Goal: Transaction & Acquisition: Subscribe to service/newsletter

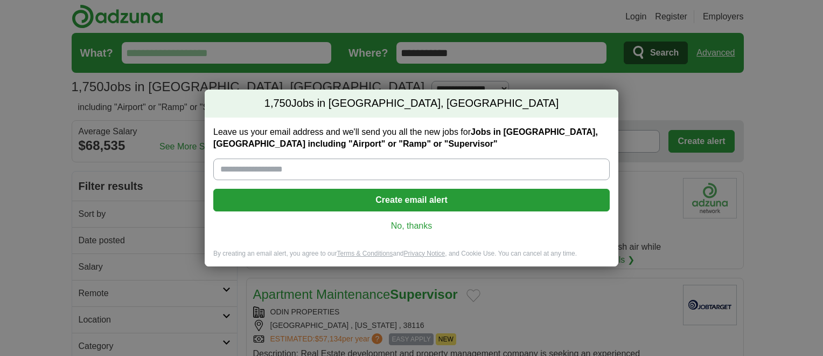
click at [315, 171] on input "Leave us your email address and we'll send you all the new jobs for Jobs in [GE…" at bounding box center [411, 169] width 397 height 22
type input "**********"
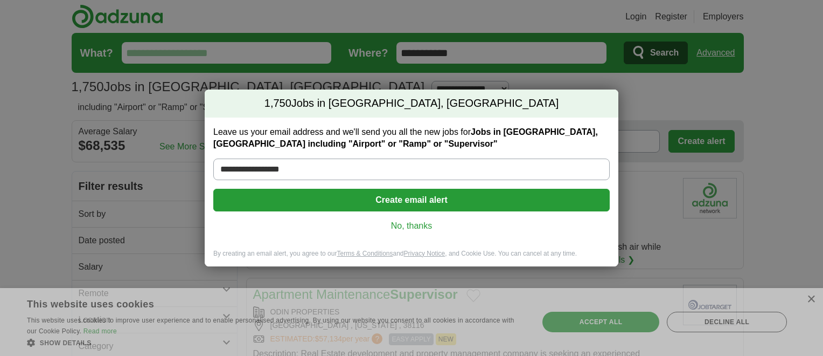
click at [419, 195] on button "Create email alert" at bounding box center [411, 200] width 397 height 23
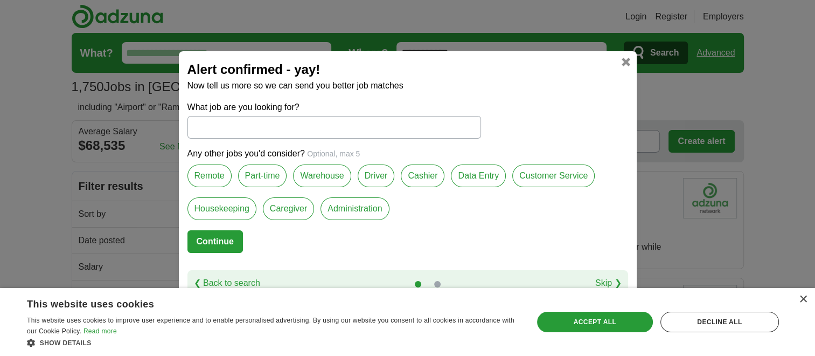
scroll to position [50, 0]
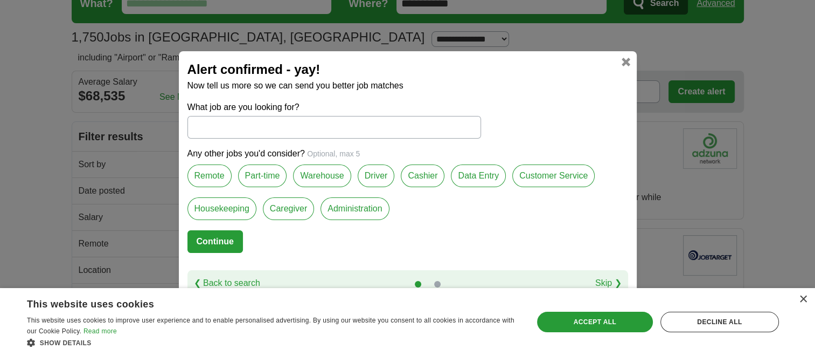
click at [625, 60] on link at bounding box center [626, 62] width 9 height 9
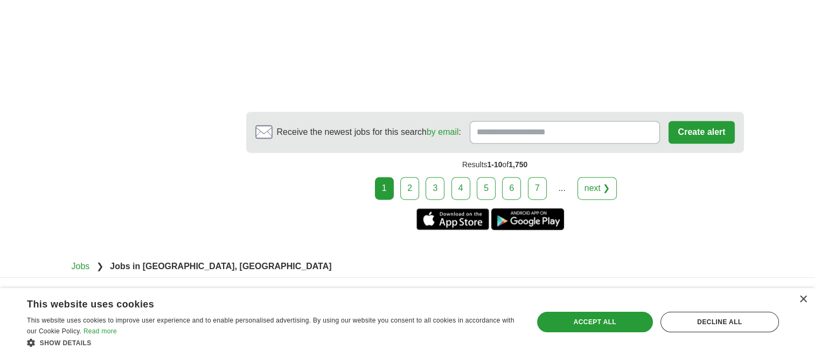
scroll to position [1531, 0]
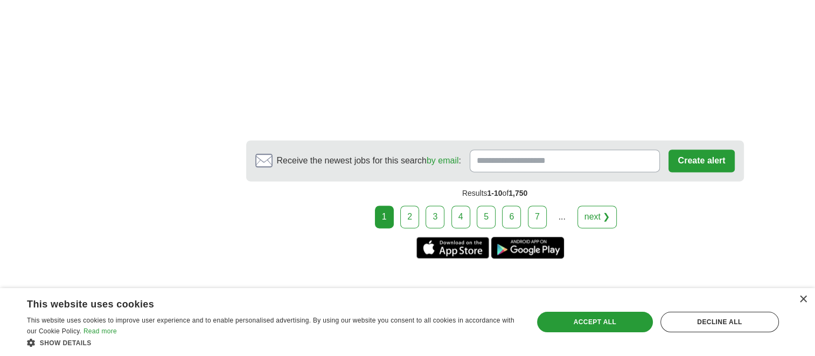
click at [413, 226] on link "2" at bounding box center [409, 216] width 19 height 23
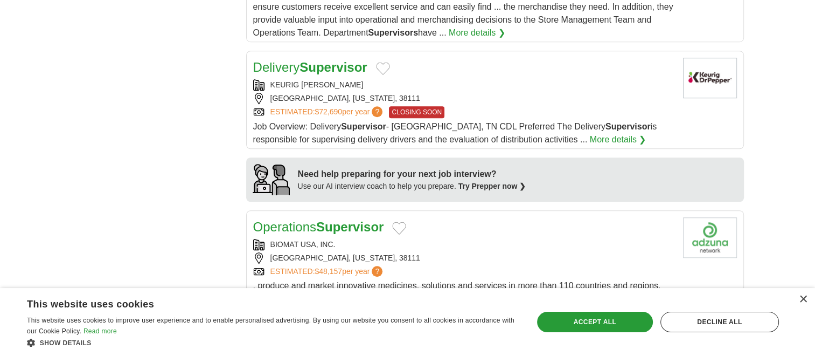
scroll to position [804, 0]
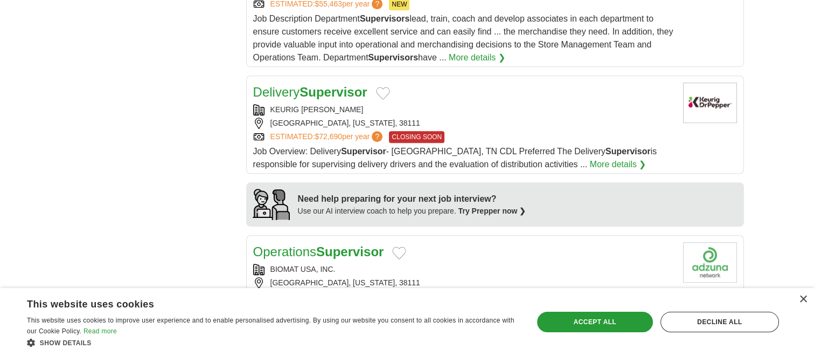
click at [334, 86] on strong "Supervisor" at bounding box center [333, 92] width 67 height 15
